Goal: Task Accomplishment & Management: Use online tool/utility

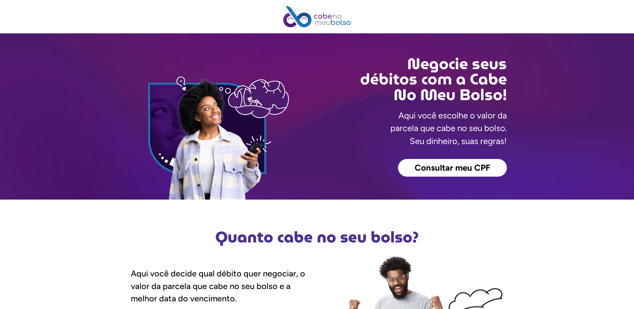
click at [451, 169] on span "Consultar meu CPF" at bounding box center [453, 168] width 76 height 9
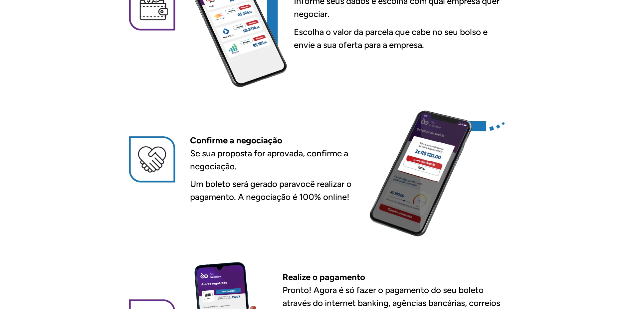
scroll to position [666, 0]
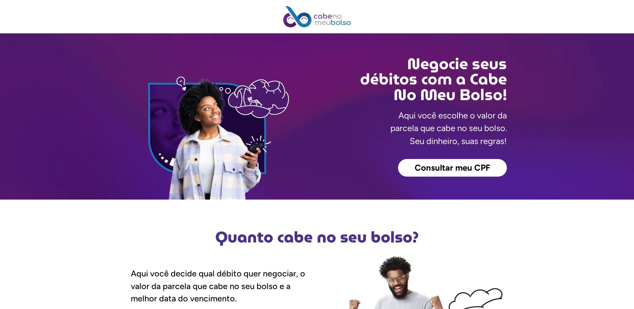
click at [465, 168] on span "Consultar meu CPF" at bounding box center [453, 168] width 76 height 9
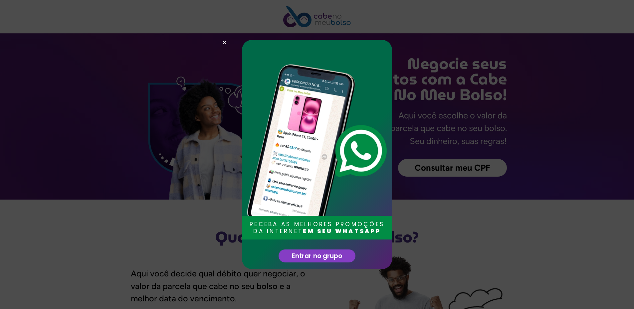
click at [527, 181] on div "RECEBA AS MELHORES PROMOÇÕES DA INTERNET EM SEU WHATSAPP Entrar no grupo" at bounding box center [317, 154] width 634 height 309
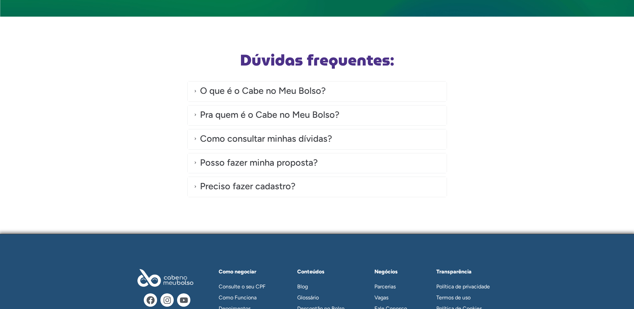
scroll to position [1797, 0]
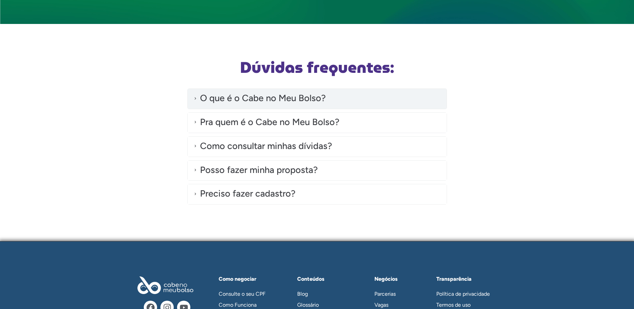
click at [196, 97] on span at bounding box center [195, 98] width 8 height 8
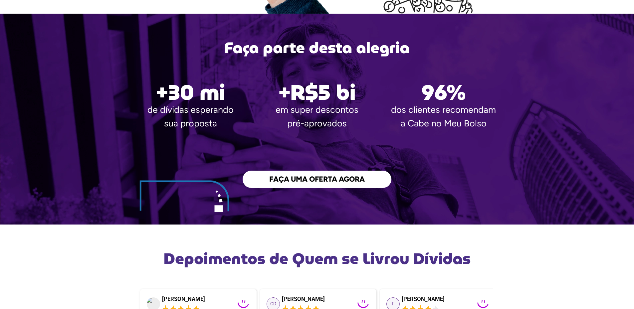
scroll to position [965, 0]
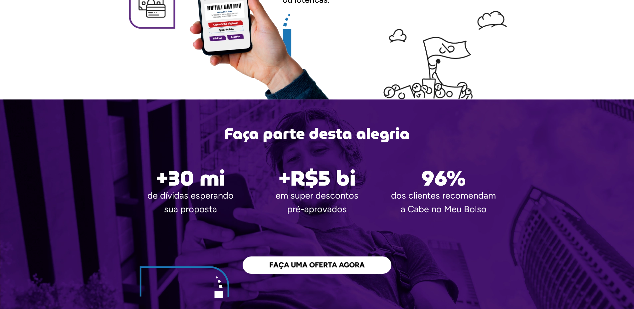
click at [330, 263] on span "FAÇA UMA OFERTA AGORA" at bounding box center [317, 265] width 96 height 7
